Goal: Complete application form: Complete application form

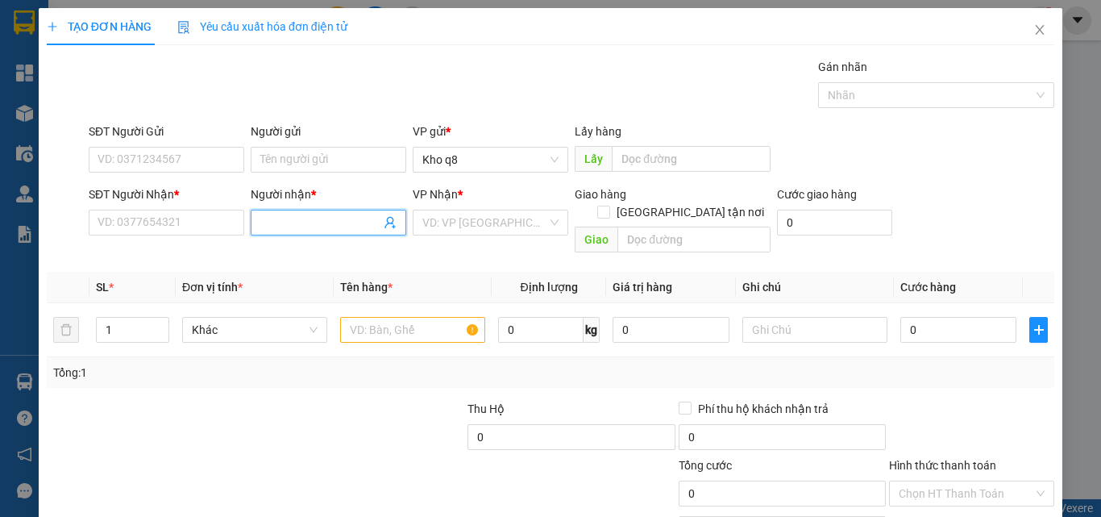
click at [304, 216] on input "Người nhận *" at bounding box center [320, 223] width 120 height 18
paste input "â"
paste input "ải"
type input "trâm vải"
click at [331, 251] on div "TRÂM VẢI - 0909454545" at bounding box center [325, 255] width 135 height 18
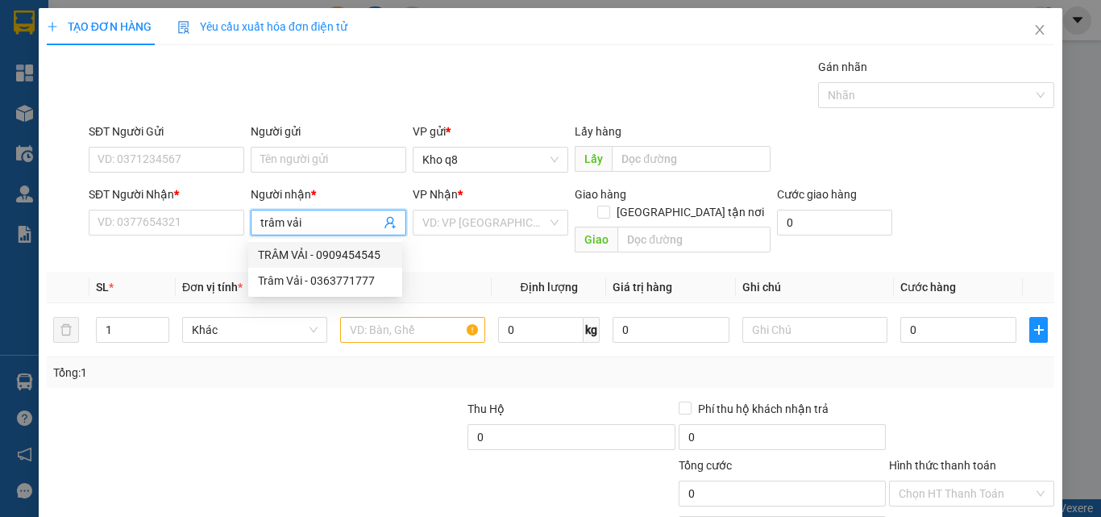
type input "0909454545"
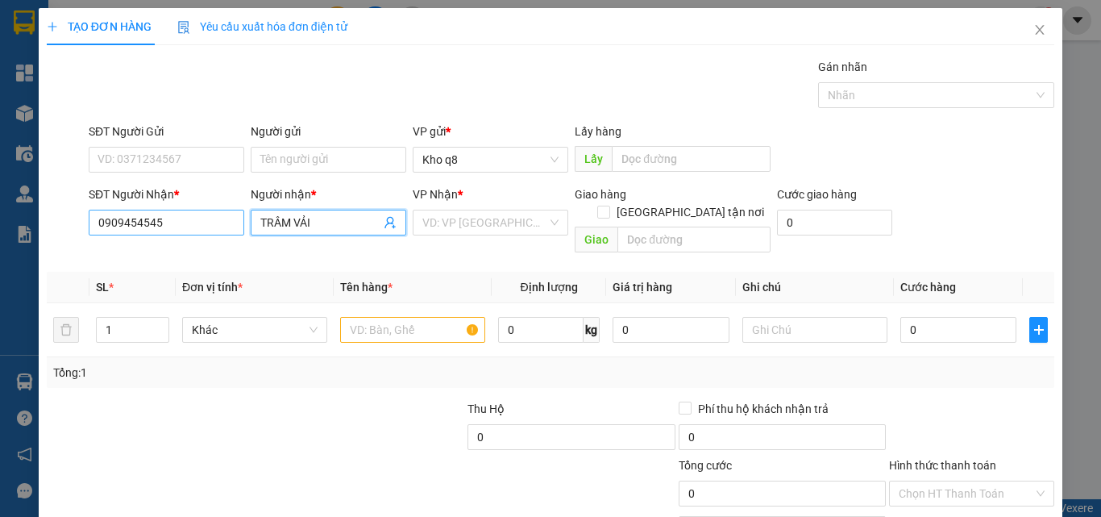
type input "TRÂM VẢI"
click at [183, 218] on input "0909454545" at bounding box center [167, 223] width 156 height 26
type input "0909454545"
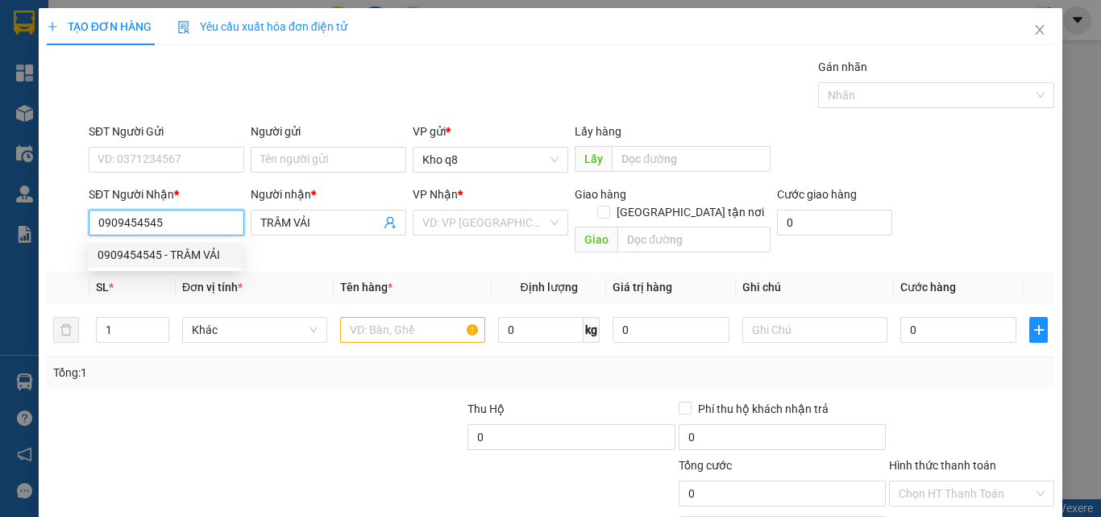
click at [172, 253] on div "0909454545 - TRÂM VẢI" at bounding box center [165, 255] width 135 height 18
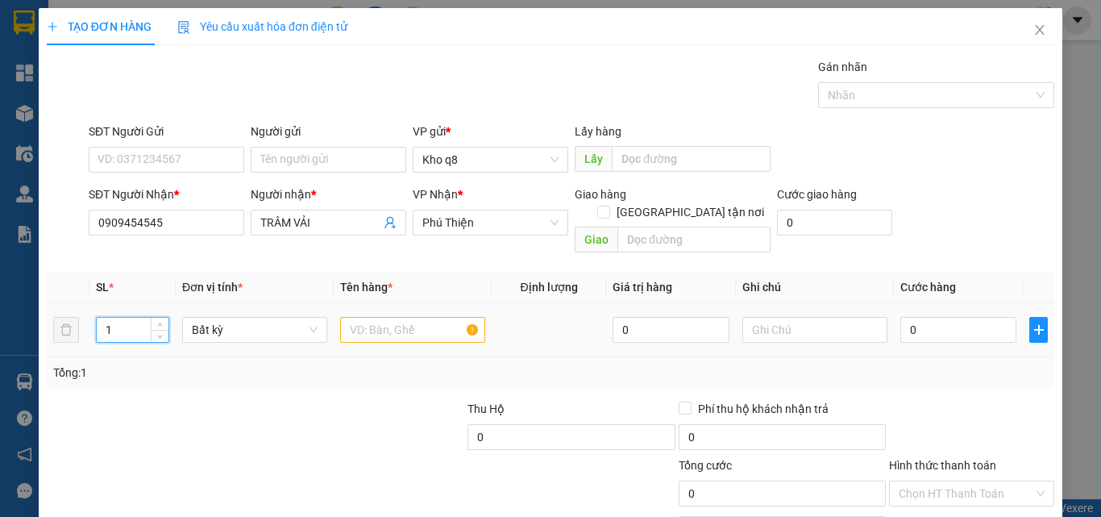
click at [127, 318] on input "1" at bounding box center [133, 330] width 72 height 24
type input "27"
click at [362, 317] on input "text" at bounding box center [412, 330] width 145 height 26
paste input "â"
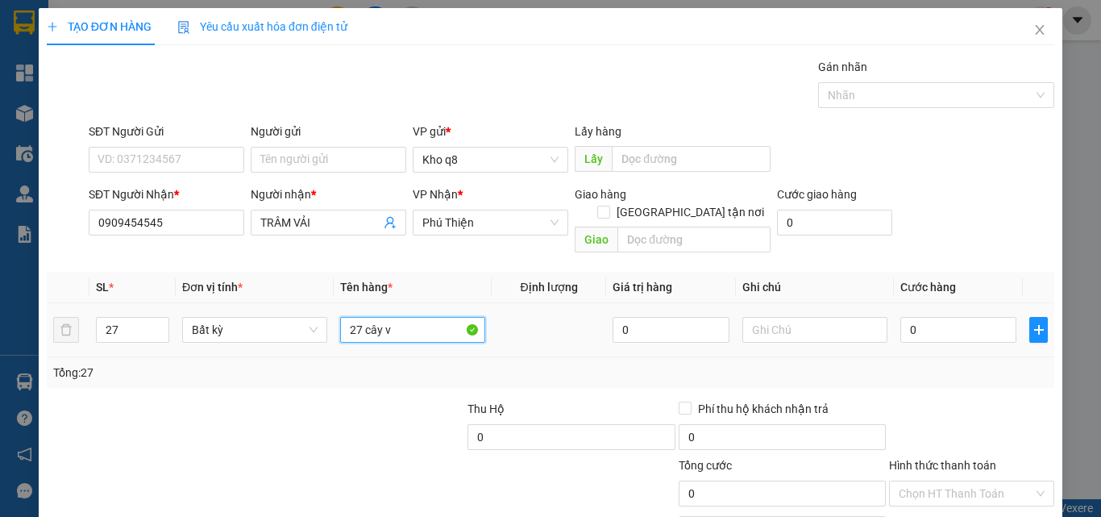
paste input "ải"
type input "27 cây vải"
click at [927, 317] on input "0" at bounding box center [958, 330] width 116 height 26
type input "1"
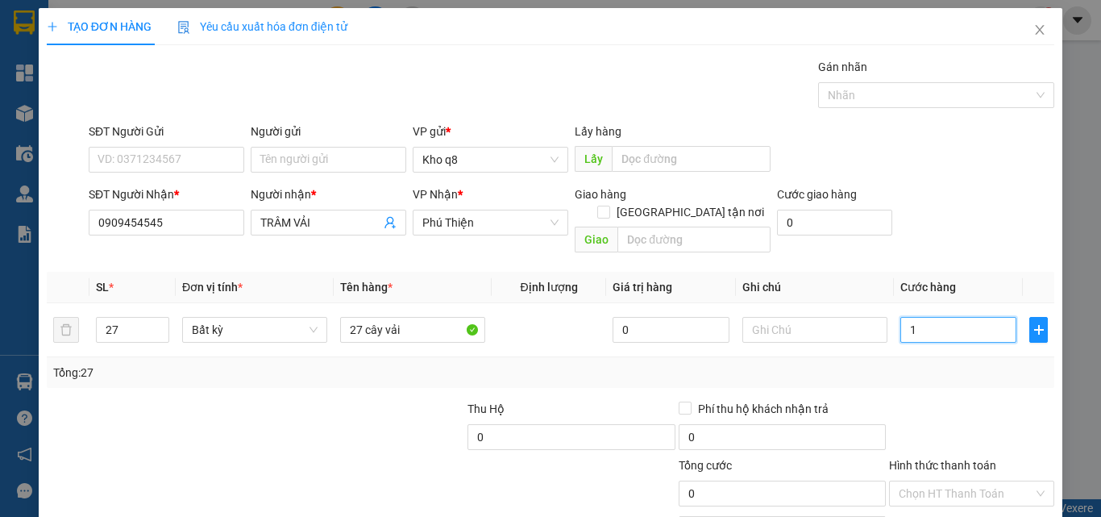
type input "1"
type input "16"
type input "162"
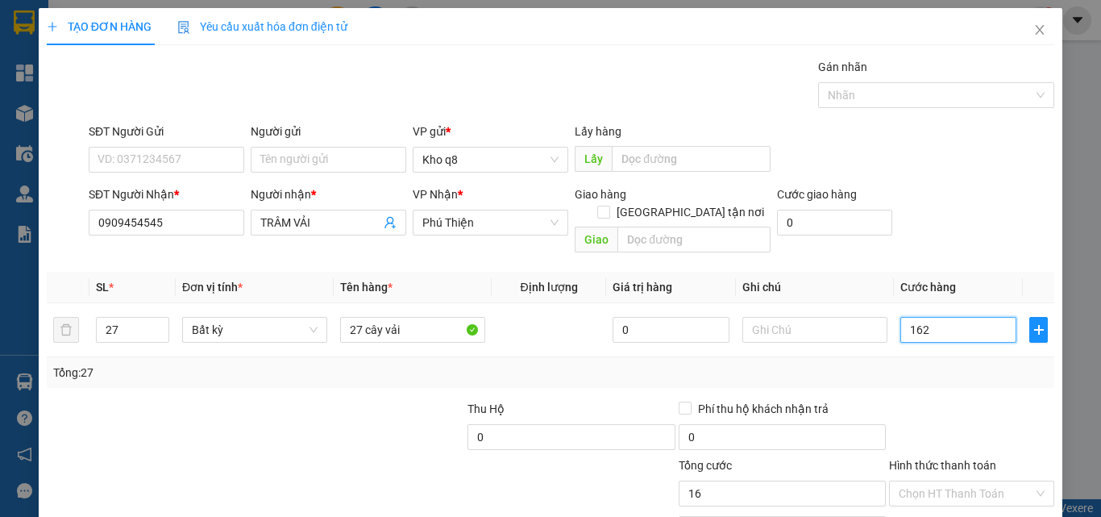
type input "162"
type input "1.620"
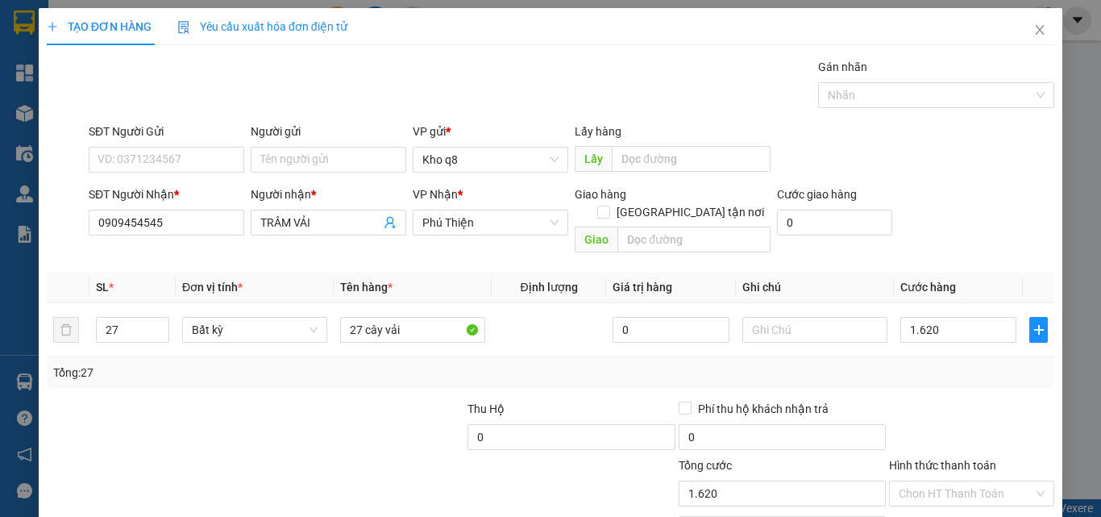
type input "1.620.000"
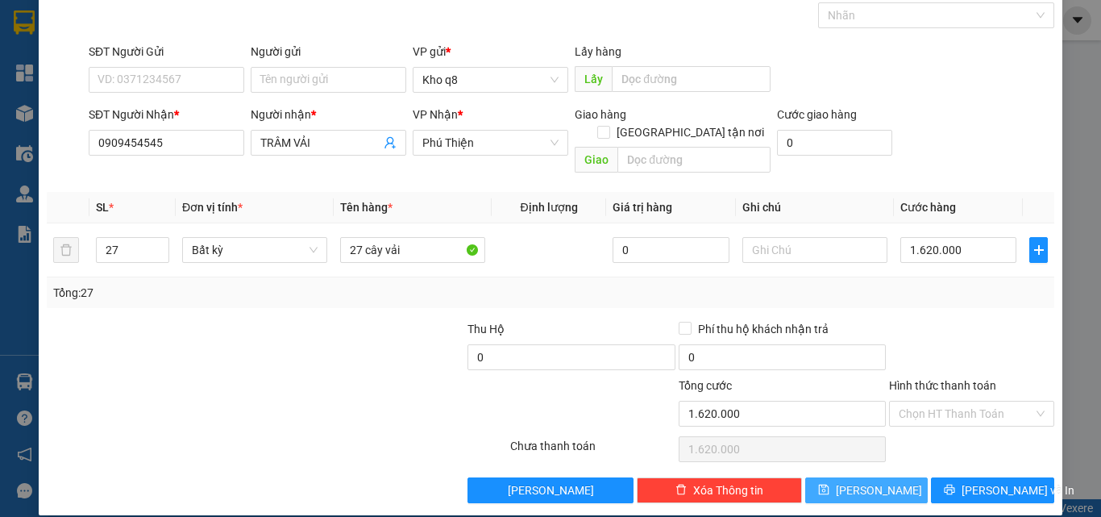
click at [877, 477] on button "[PERSON_NAME]" at bounding box center [866, 490] width 123 height 26
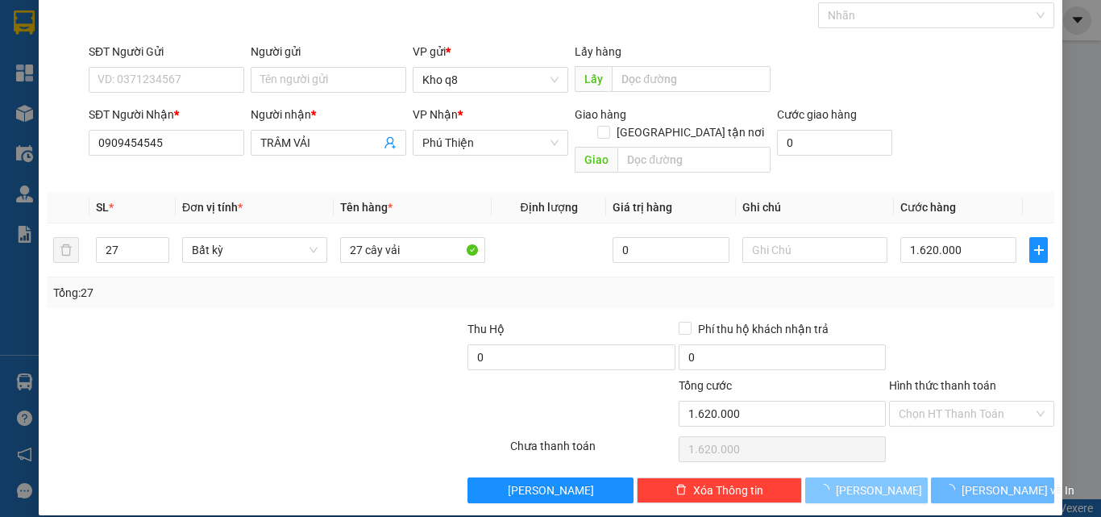
type input "1"
type input "0"
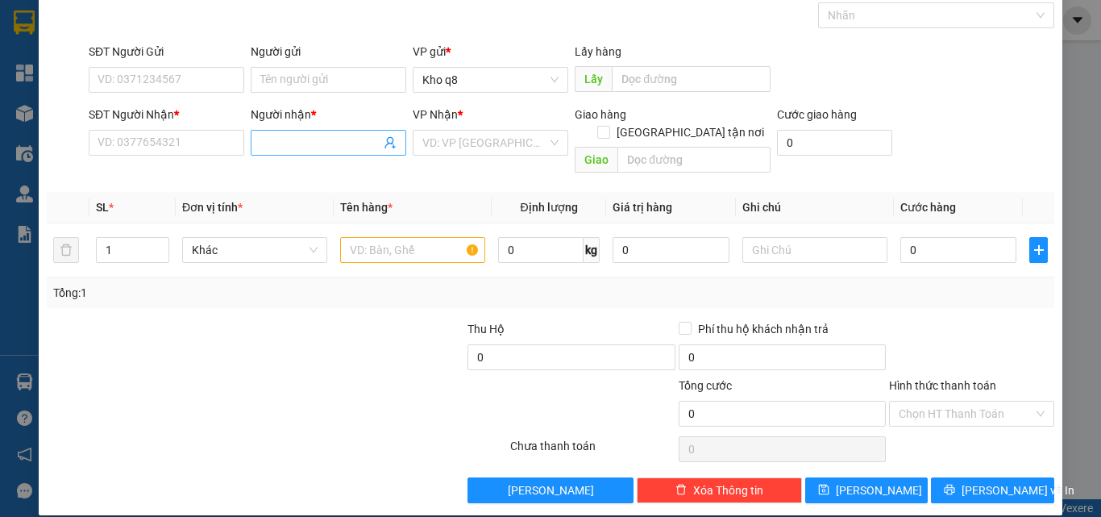
click at [297, 135] on input "Người nhận *" at bounding box center [320, 143] width 120 height 18
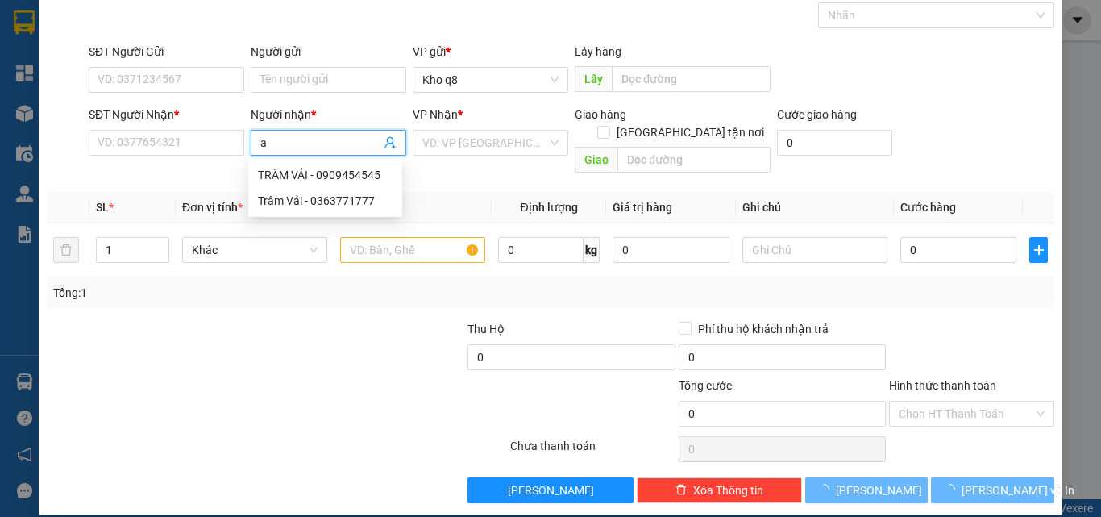
paste input "đ"
paste input "ư"
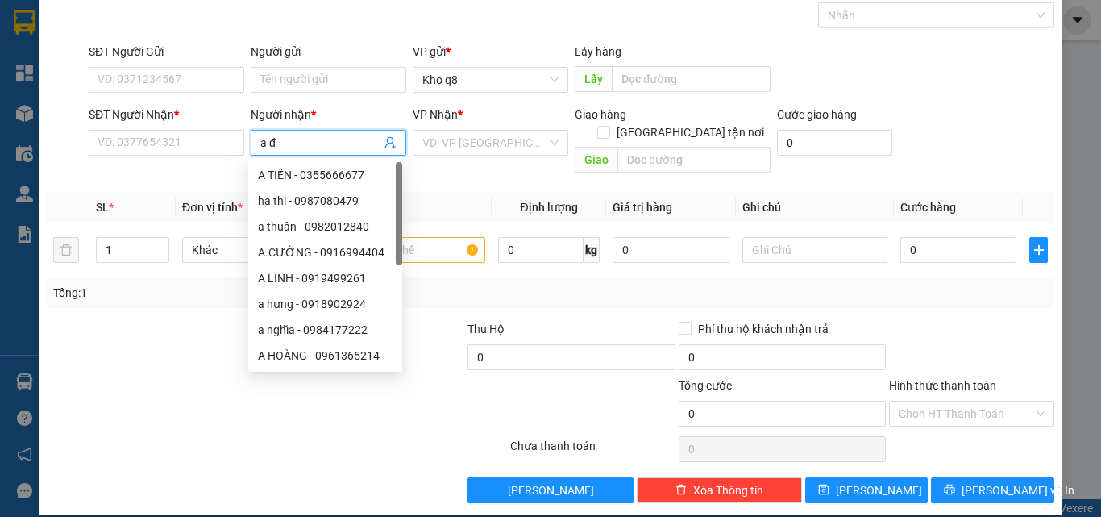
paste input "ức"
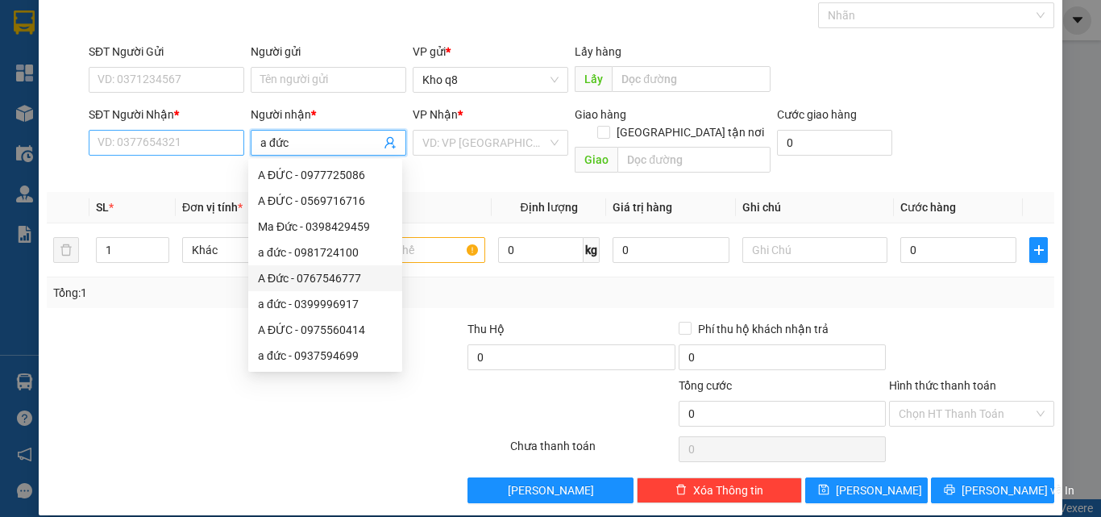
type input "a đức"
click at [163, 137] on input "SĐT Người Nhận *" at bounding box center [167, 143] width 156 height 26
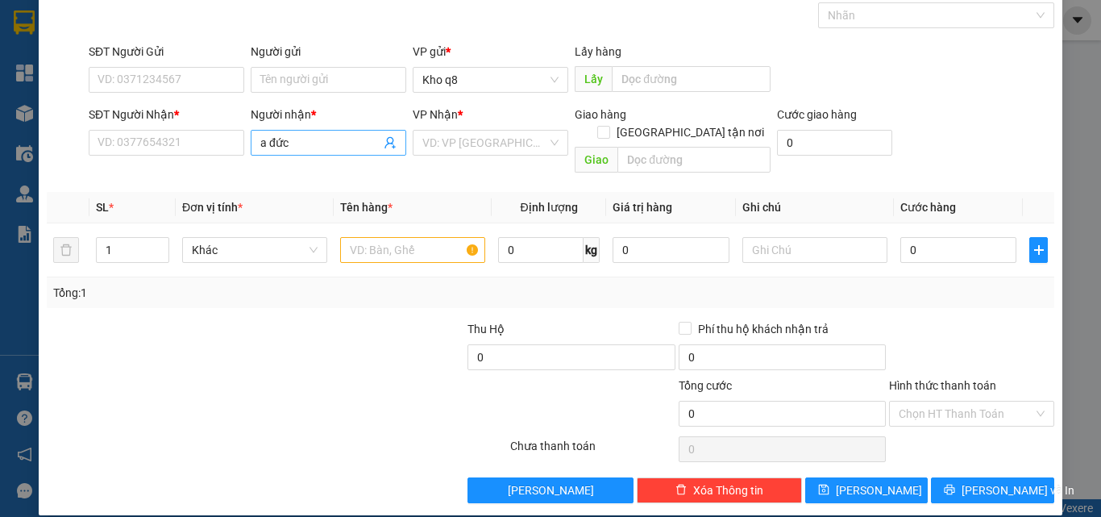
click at [293, 143] on input "a đức" at bounding box center [320, 143] width 120 height 18
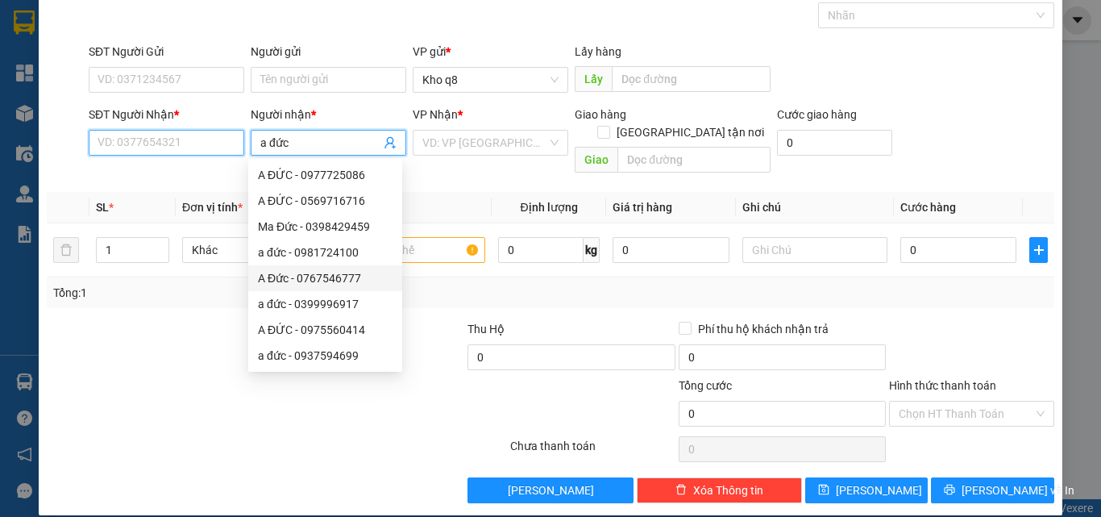
click at [182, 139] on input "SĐT Người Nhận *" at bounding box center [167, 143] width 156 height 26
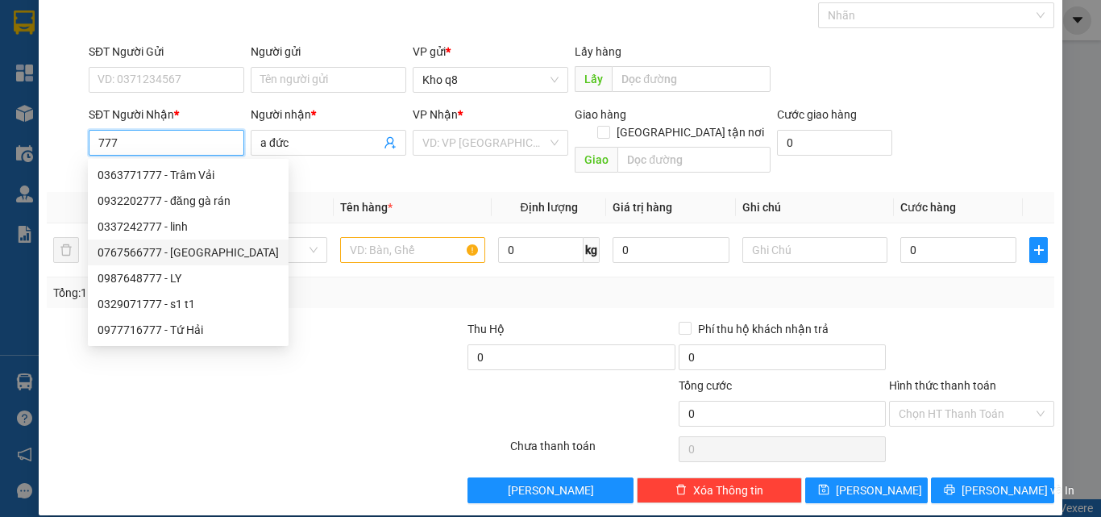
click at [180, 253] on div "0767566777 - [GEOGRAPHIC_DATA]" at bounding box center [188, 252] width 181 height 18
type input "0767566777"
type input "[PERSON_NAME]"
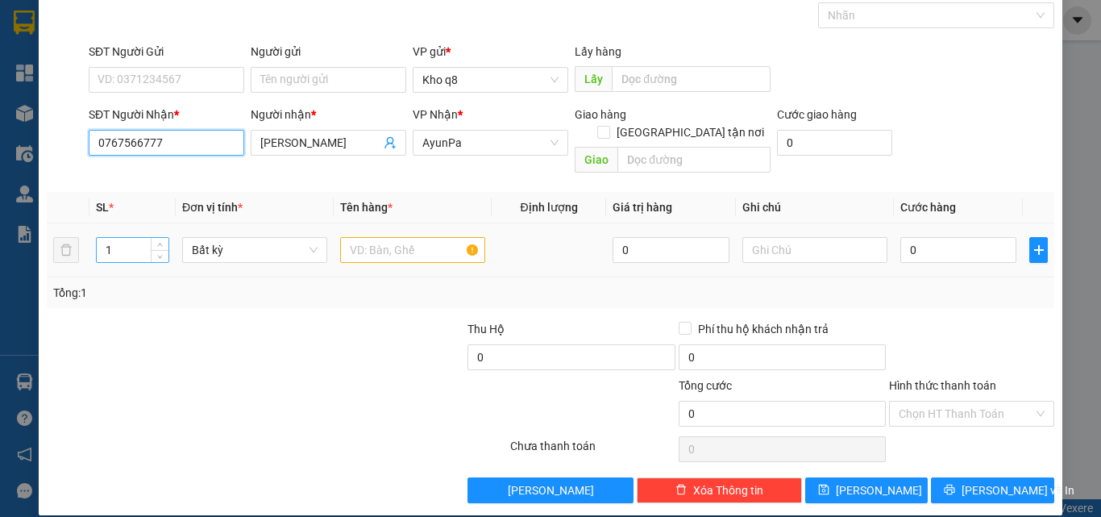
type input "0767566777"
click at [120, 238] on input "1" at bounding box center [133, 250] width 72 height 24
type input "2"
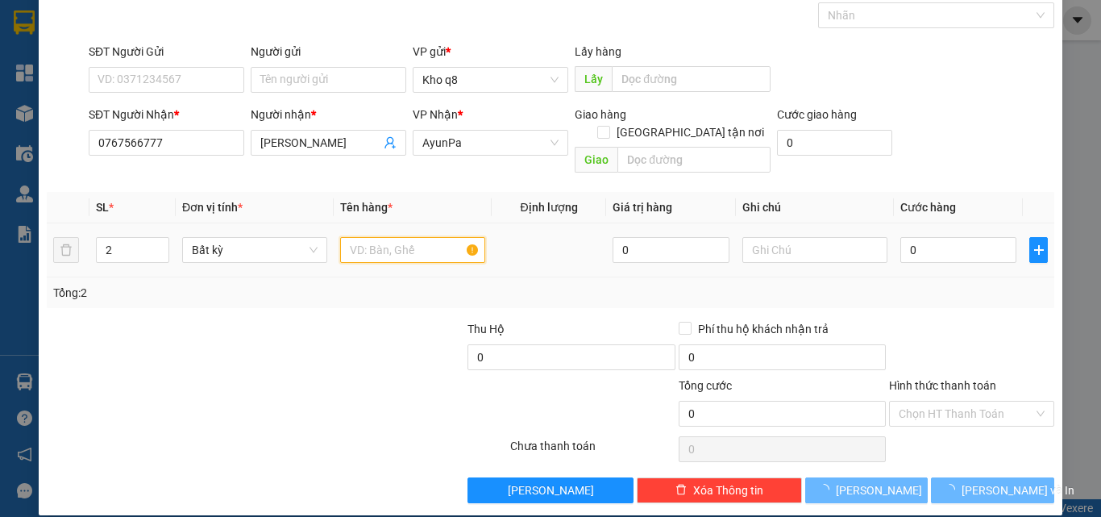
click at [359, 237] on input "text" at bounding box center [412, 250] width 145 height 26
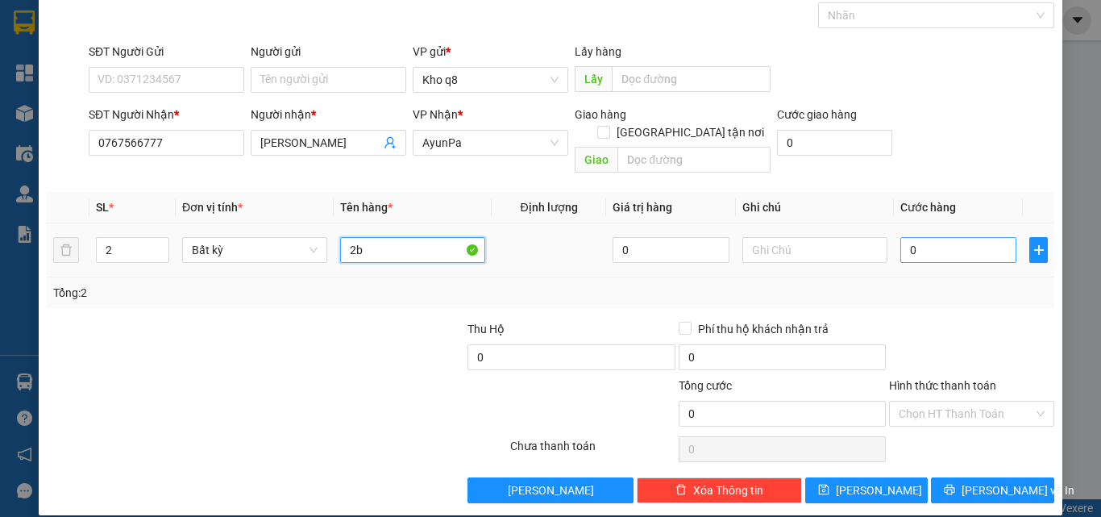
type input "2b"
click at [917, 237] on input "0" at bounding box center [958, 250] width 116 height 26
type input "3"
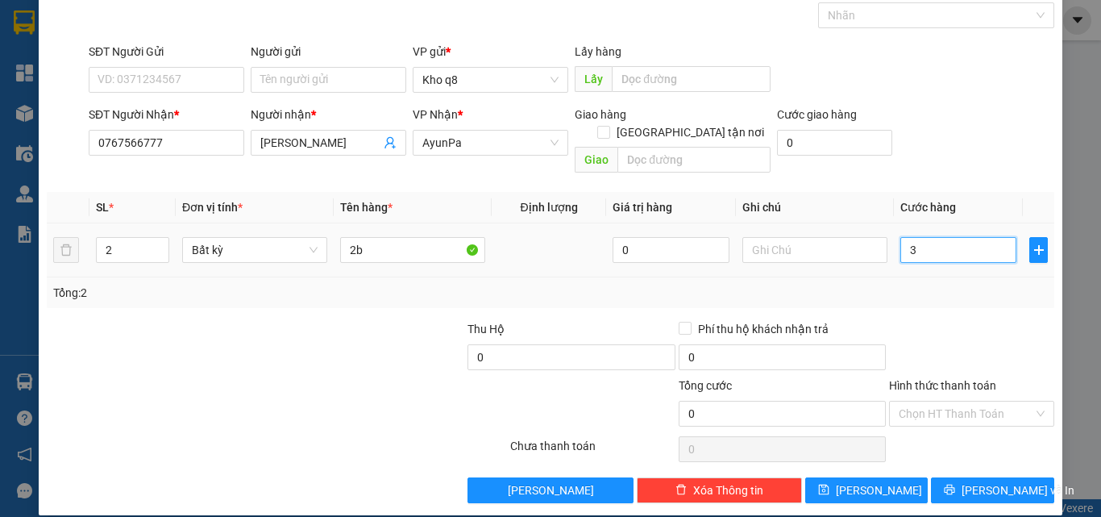
type input "3"
type input "35"
type input "350"
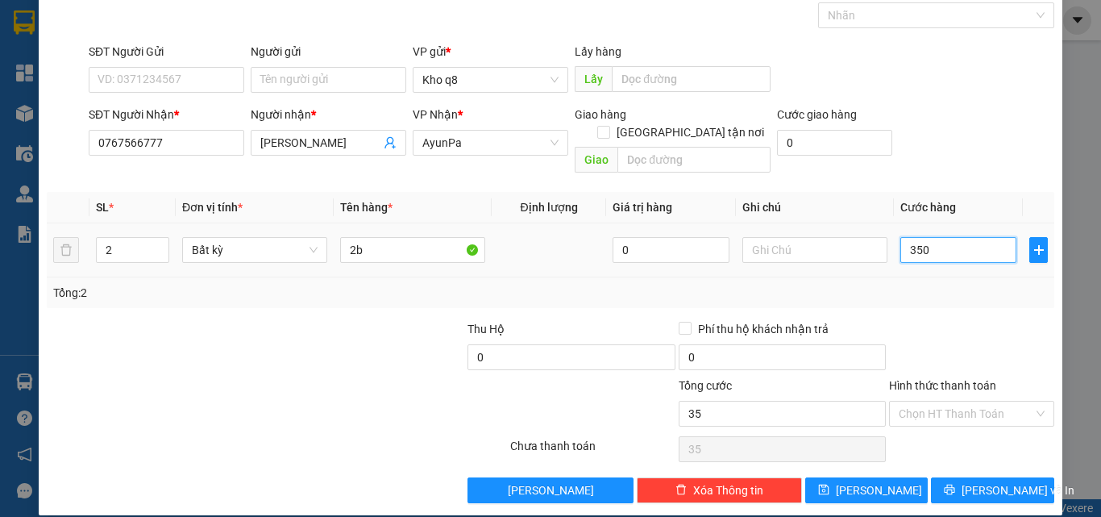
type input "350"
type input "350.000"
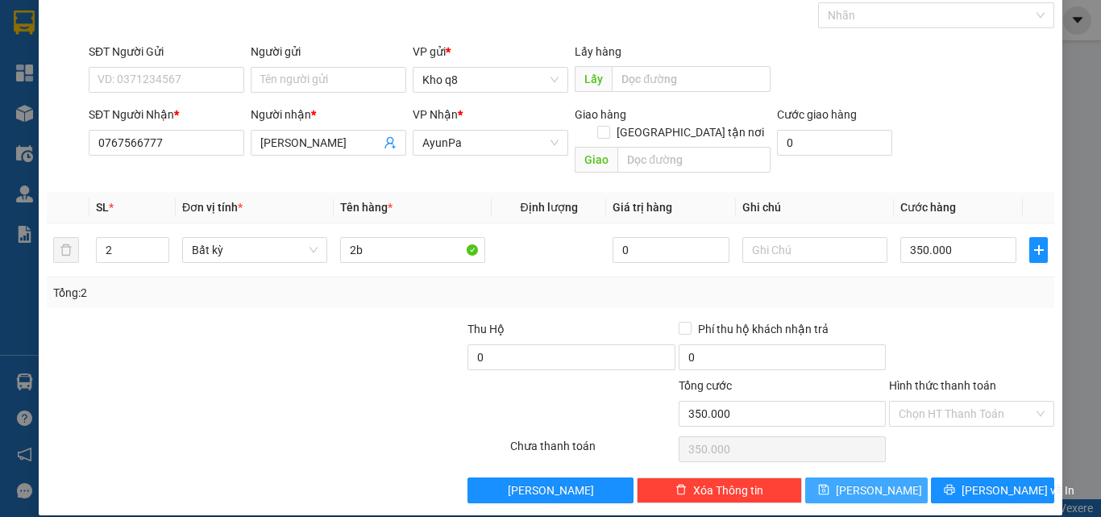
click at [834, 482] on button "[PERSON_NAME]" at bounding box center [866, 490] width 123 height 26
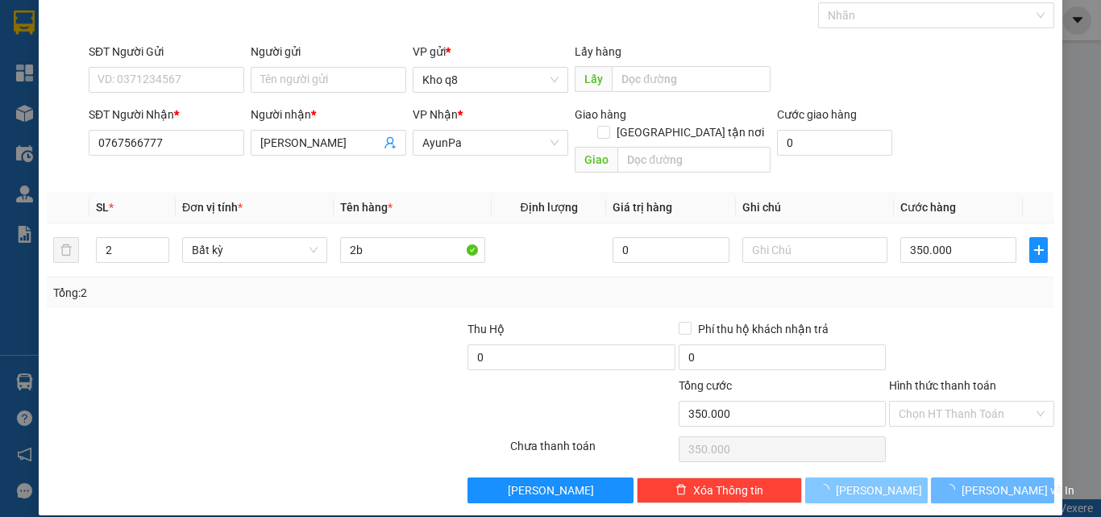
type input "1"
type input "0"
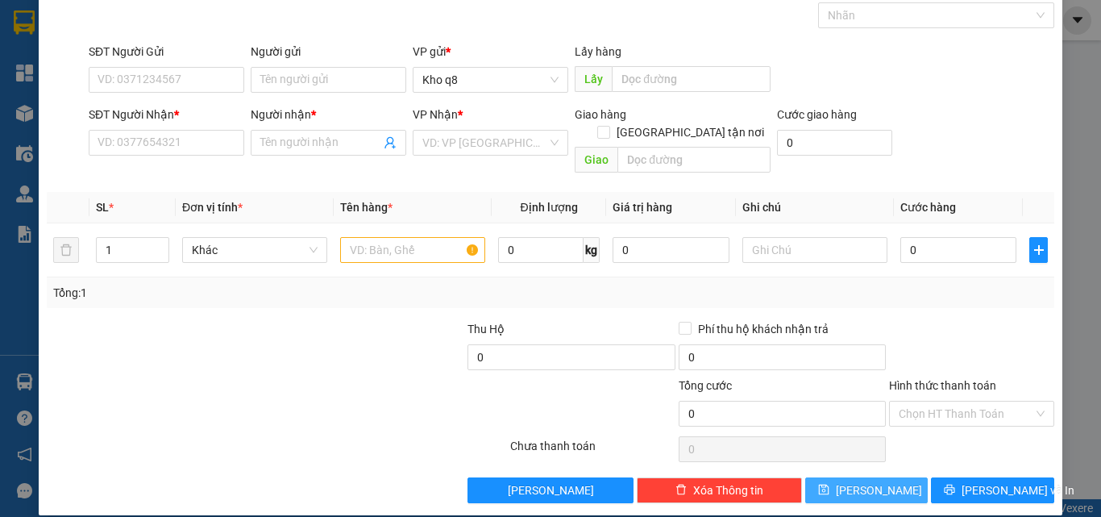
scroll to position [0, 0]
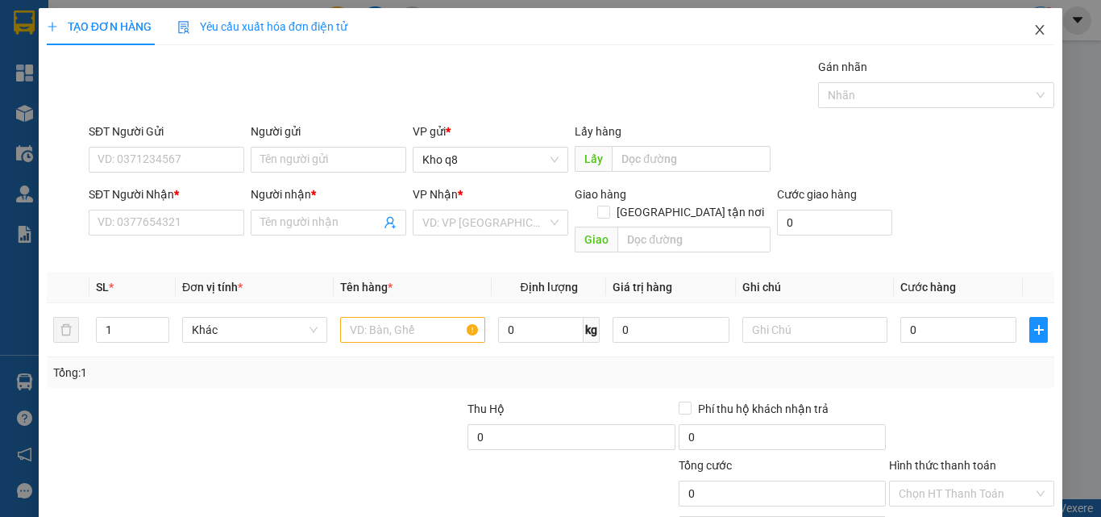
drag, startPoint x: 1024, startPoint y: 24, endPoint x: 1047, endPoint y: 23, distance: 22.6
click at [1033, 24] on icon "close" at bounding box center [1039, 29] width 13 height 13
click at [1025, 24] on span "khoq8.cohai" at bounding box center [979, 20] width 96 height 20
